Goal: Information Seeking & Learning: Check status

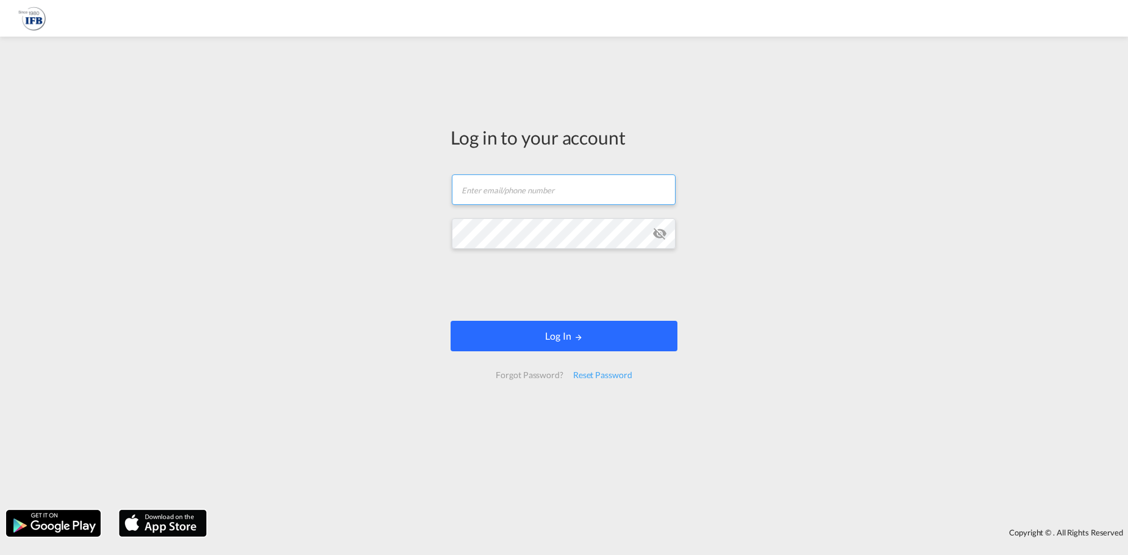
type input "[PERSON_NAME][EMAIL_ADDRESS][DOMAIN_NAME]"
click at [582, 340] on md-icon "LOGIN" at bounding box center [578, 337] width 9 height 9
